Goal: Task Accomplishment & Management: Use online tool/utility

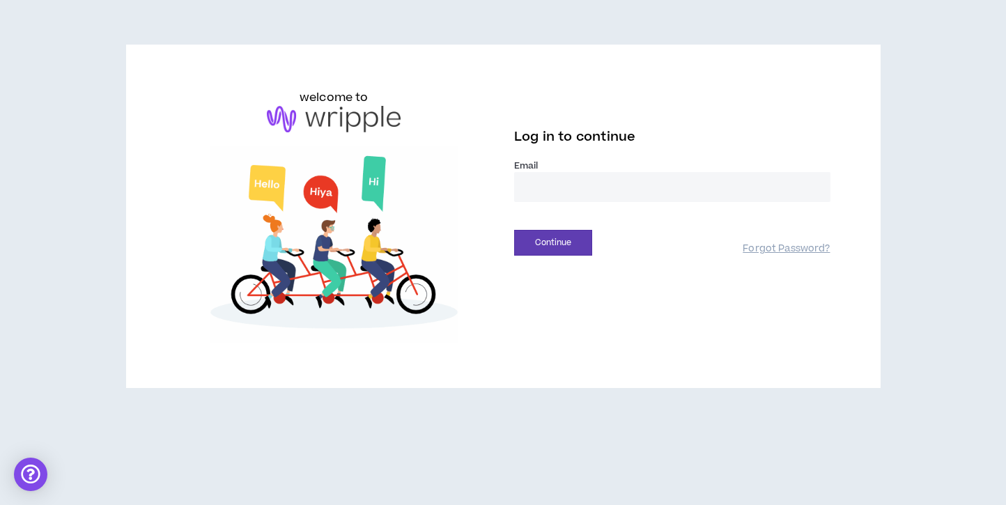
click at [594, 179] on input "email" at bounding box center [672, 187] width 316 height 30
type input "**********"
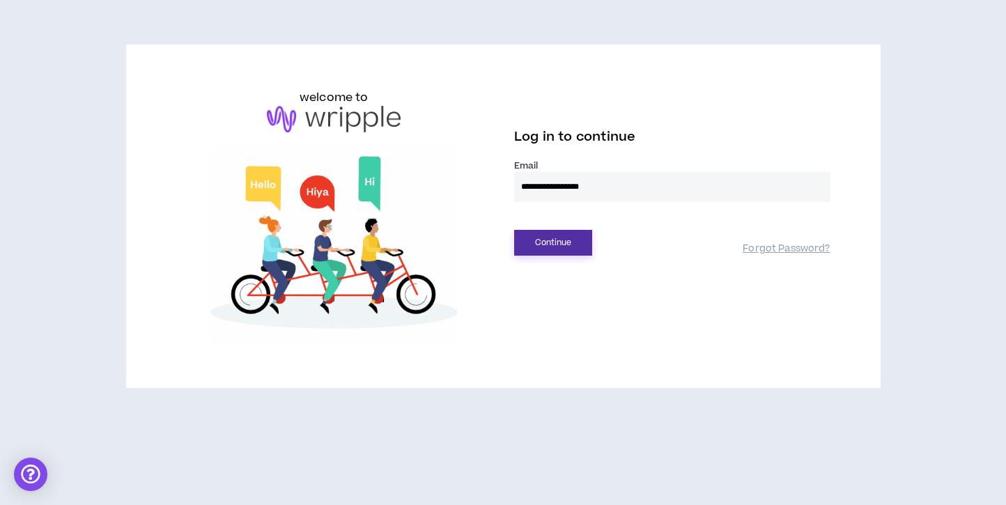
click at [550, 235] on button "Continue" at bounding box center [553, 243] width 78 height 26
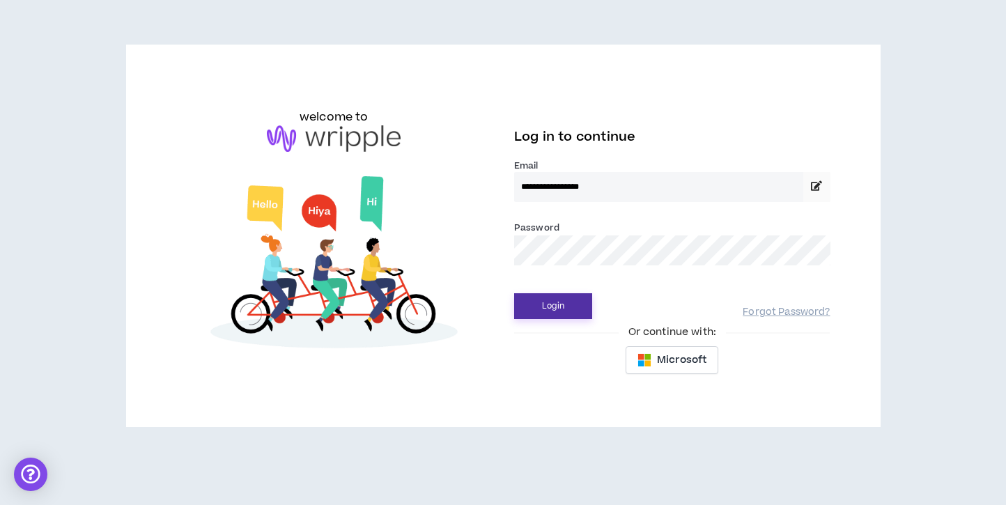
click at [539, 304] on button "Login" at bounding box center [553, 306] width 78 height 26
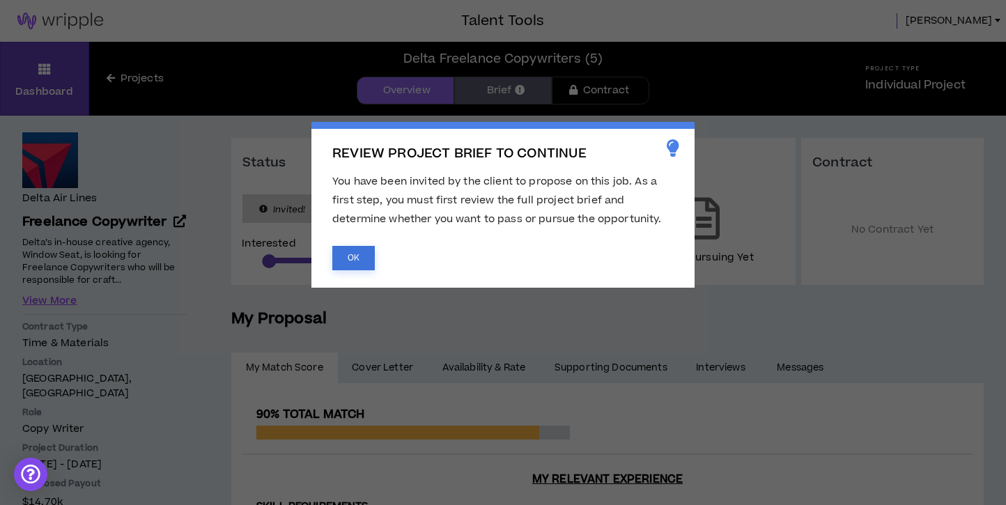
click at [348, 265] on button "OK" at bounding box center [353, 258] width 42 height 24
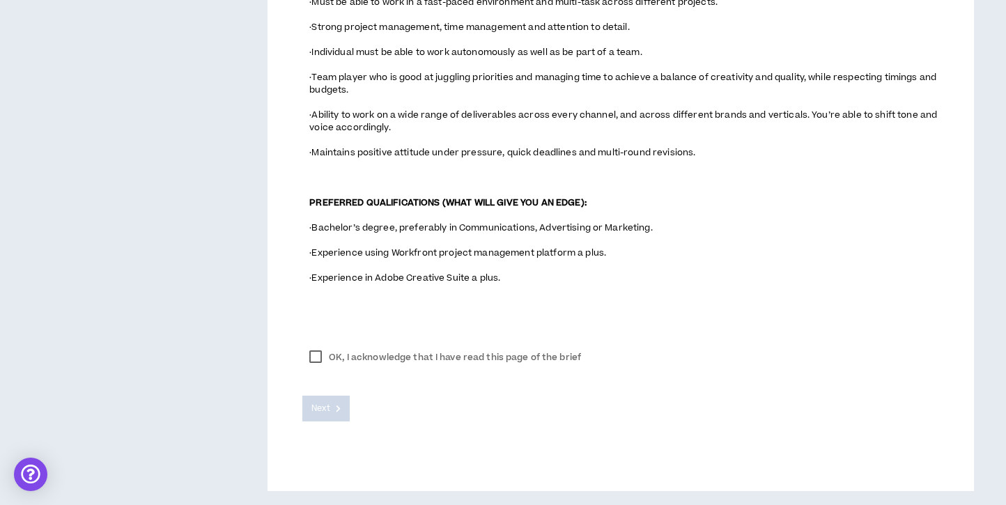
scroll to position [1094, 0]
